Goal: Information Seeking & Learning: Learn about a topic

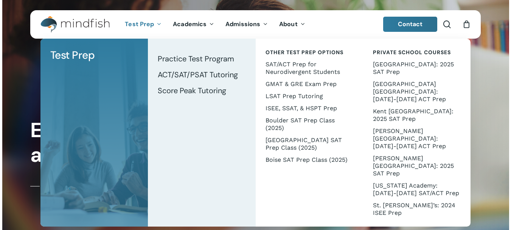
click at [153, 20] on span "Test Prep" at bounding box center [139, 24] width 29 height 8
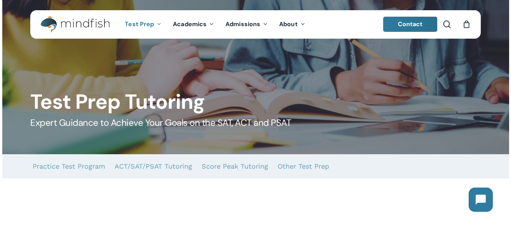
click at [151, 22] on span "Test Prep" at bounding box center [139, 24] width 29 height 8
